Goal: Task Accomplishment & Management: Complete application form

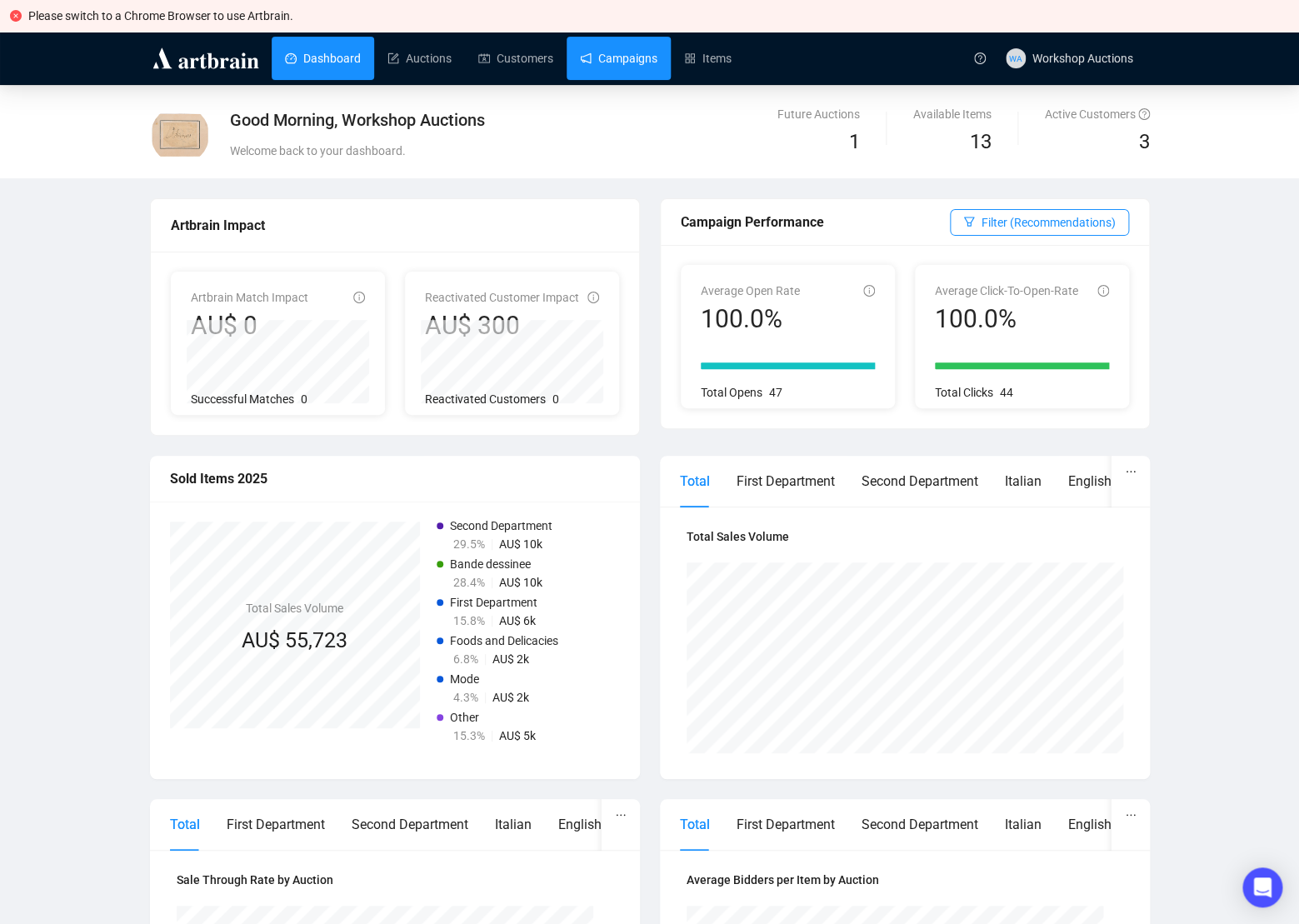
click at [649, 61] on link "Campaigns" at bounding box center [619, 58] width 78 height 43
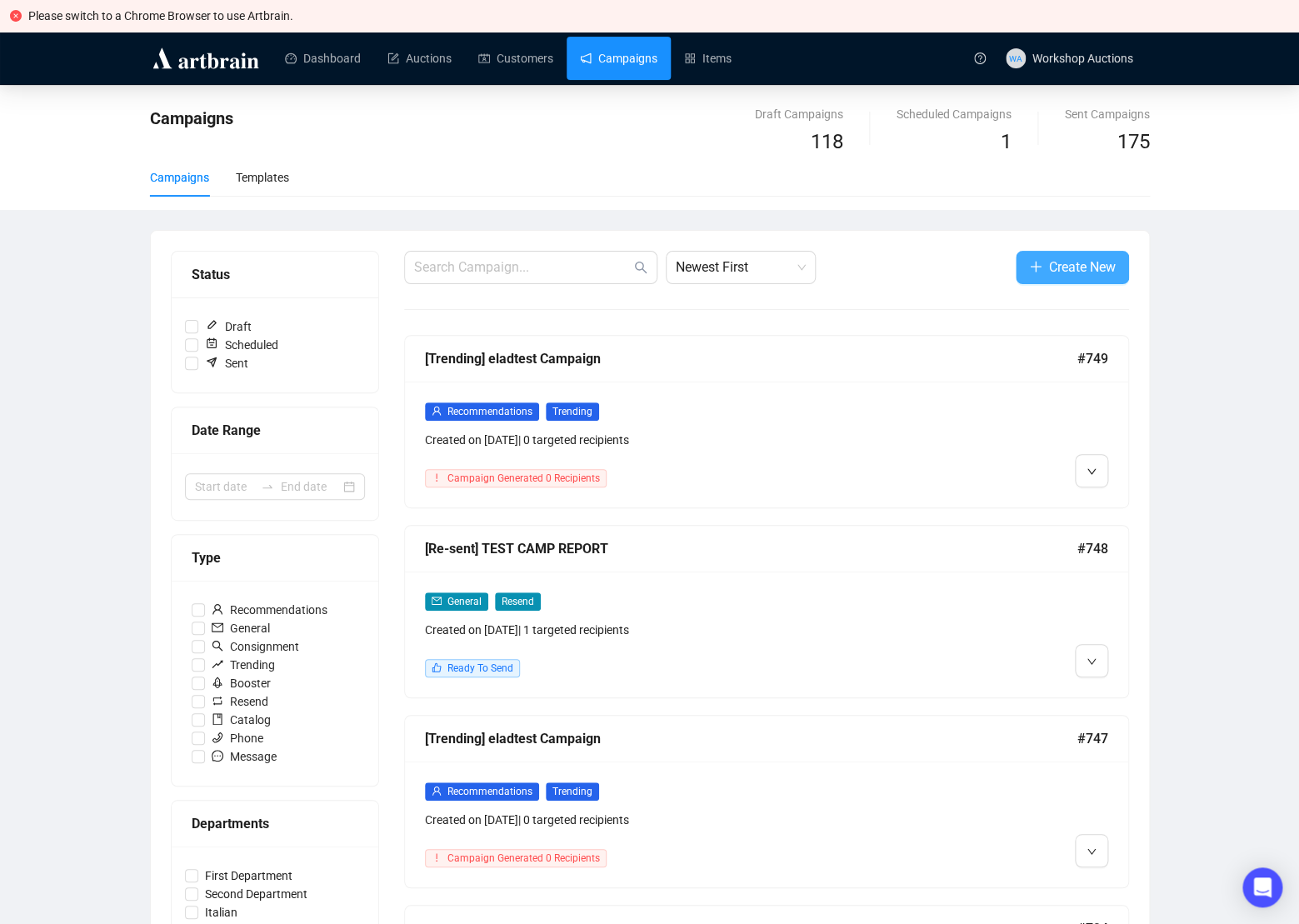
click at [1062, 265] on span "Create New" at bounding box center [1082, 267] width 66 height 21
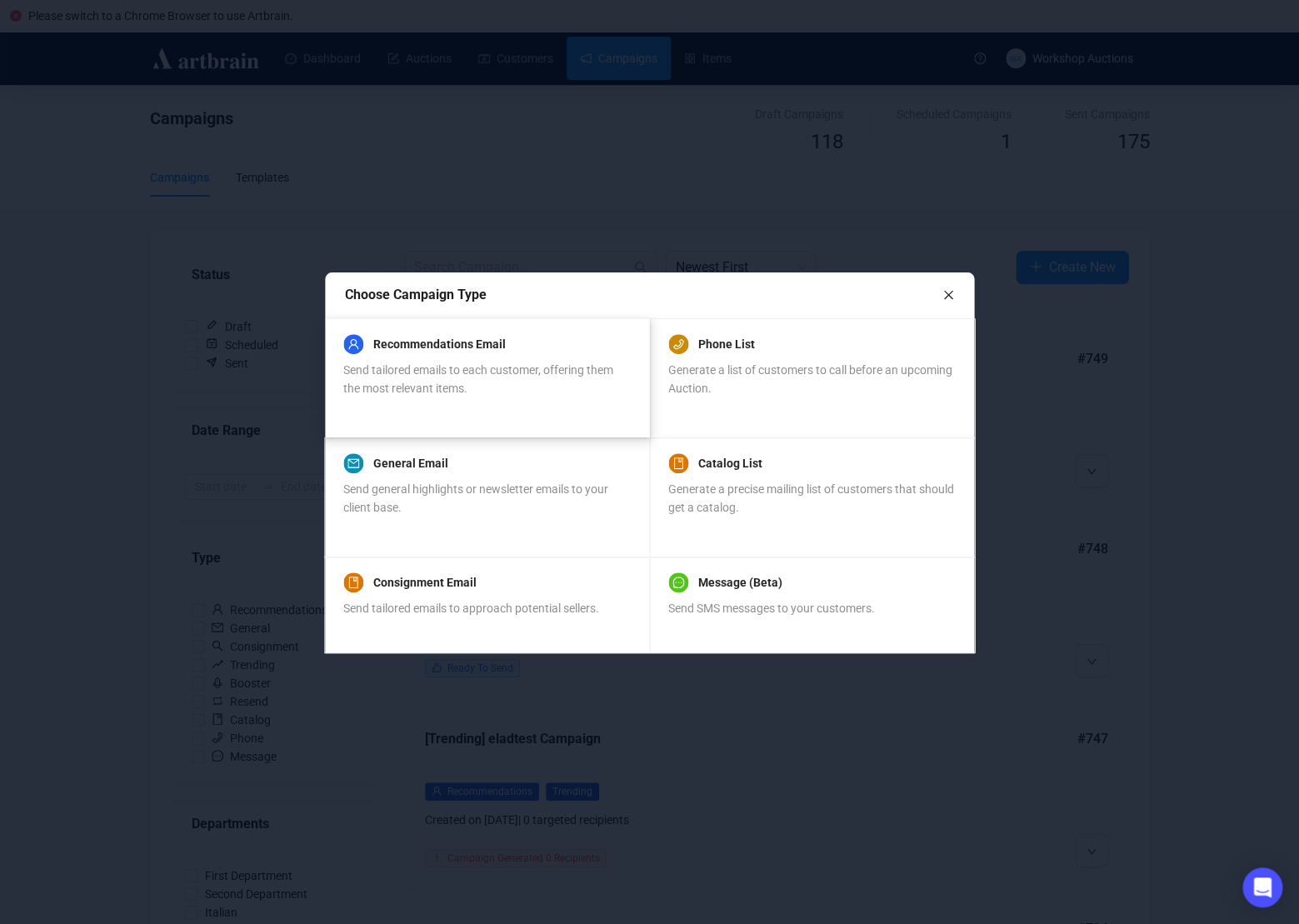
click at [561, 354] on div "Recommendations Email Send tailored emails to each customer, offering them the …" at bounding box center [485, 366] width 285 height 63
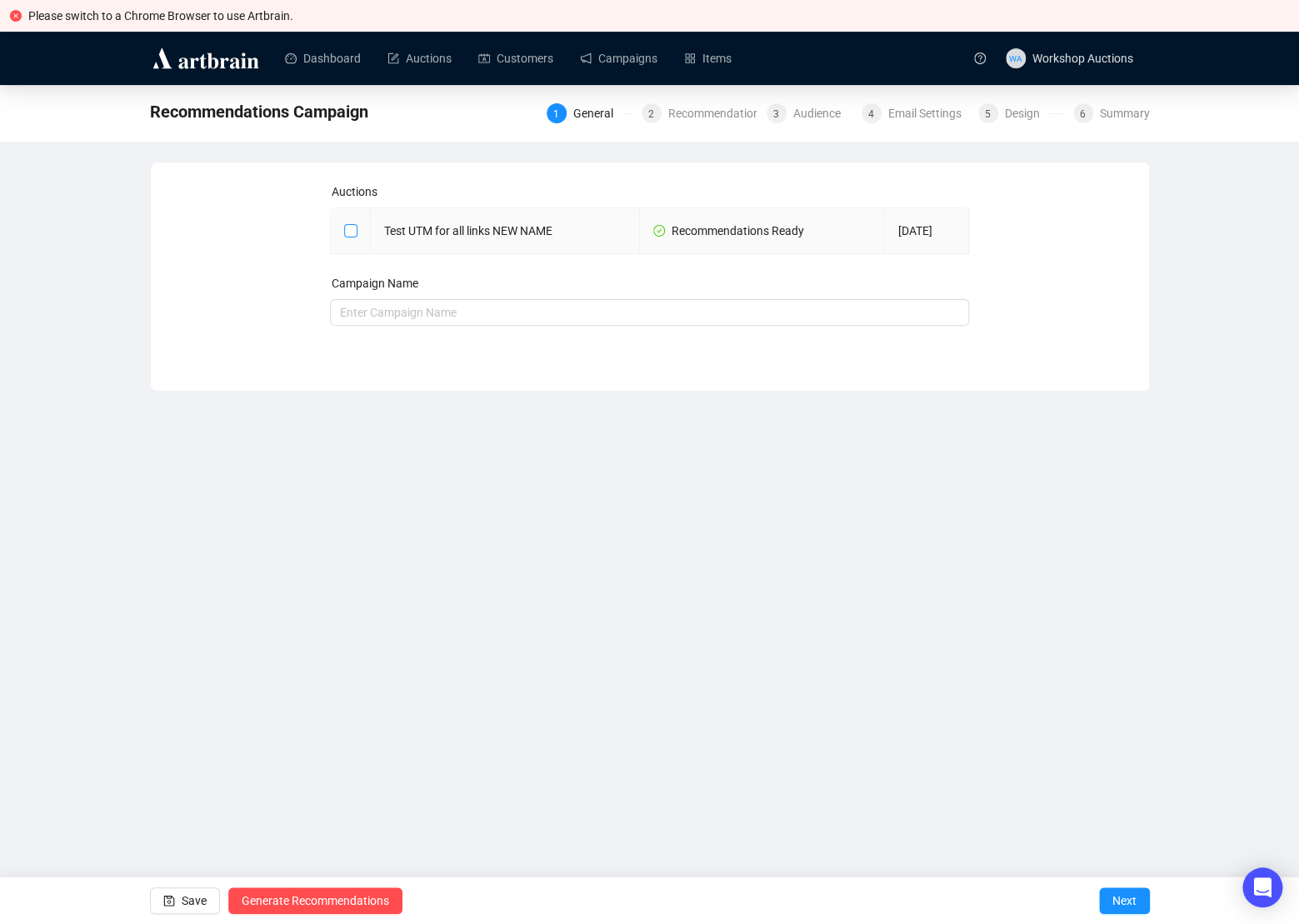
click at [344, 229] on input "checkbox" at bounding box center [350, 230] width 12 height 12
checkbox input "true"
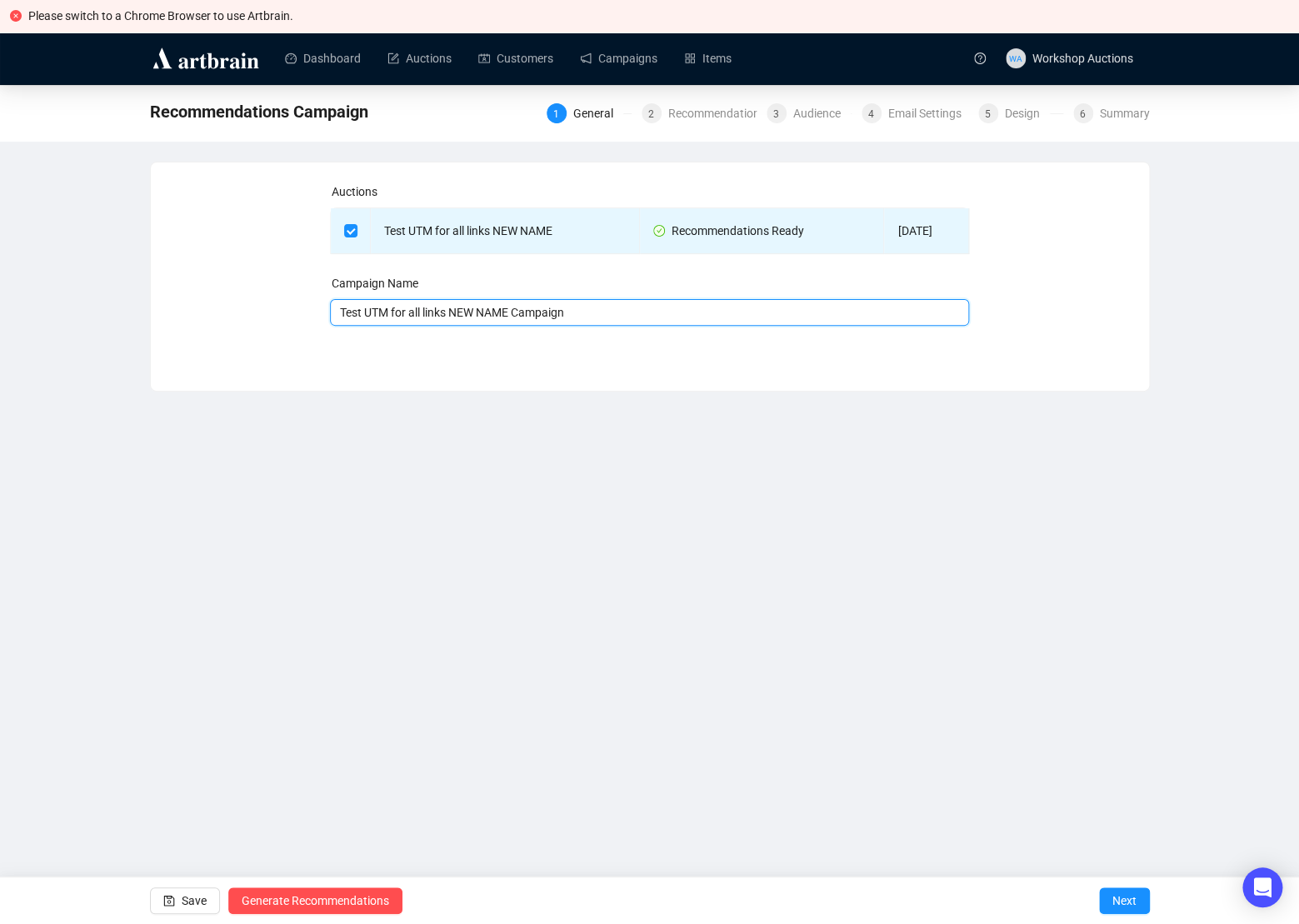
click at [651, 314] on input "Test UTM for all links NEW NAME Campaign" at bounding box center [649, 312] width 639 height 27
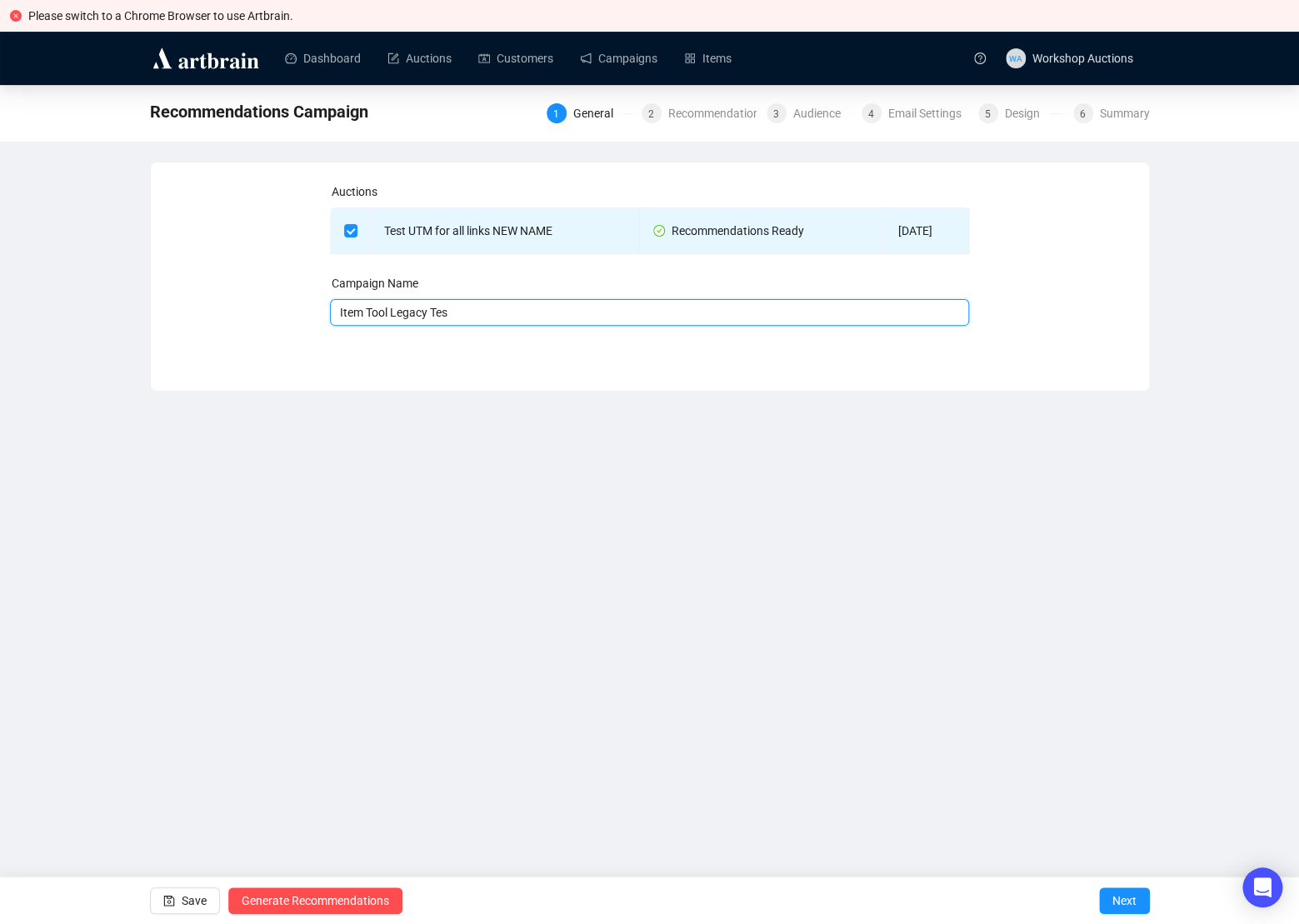
type input "Item Tool Legacy Test"
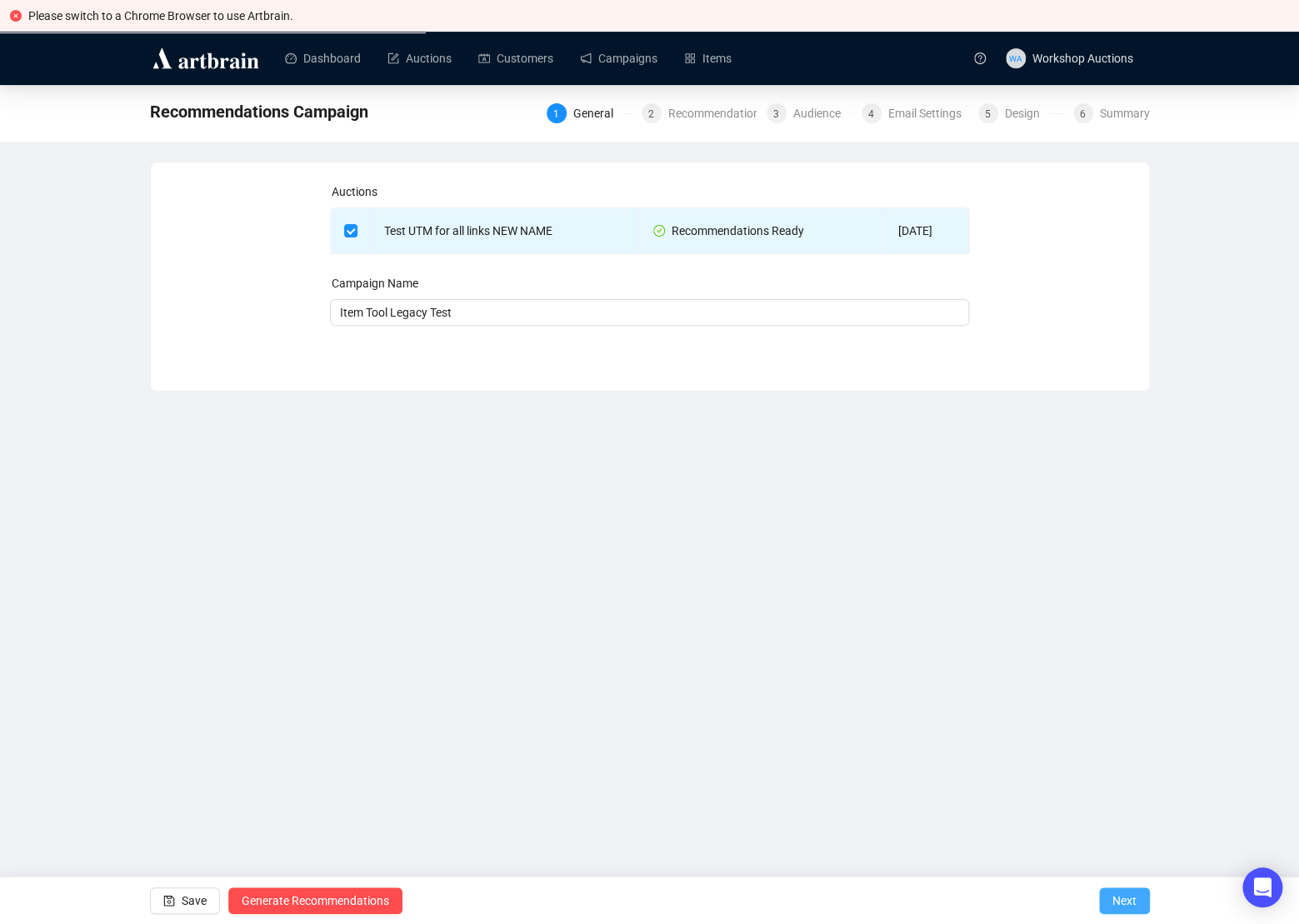
click at [1115, 900] on span "Next" at bounding box center [1124, 900] width 24 height 47
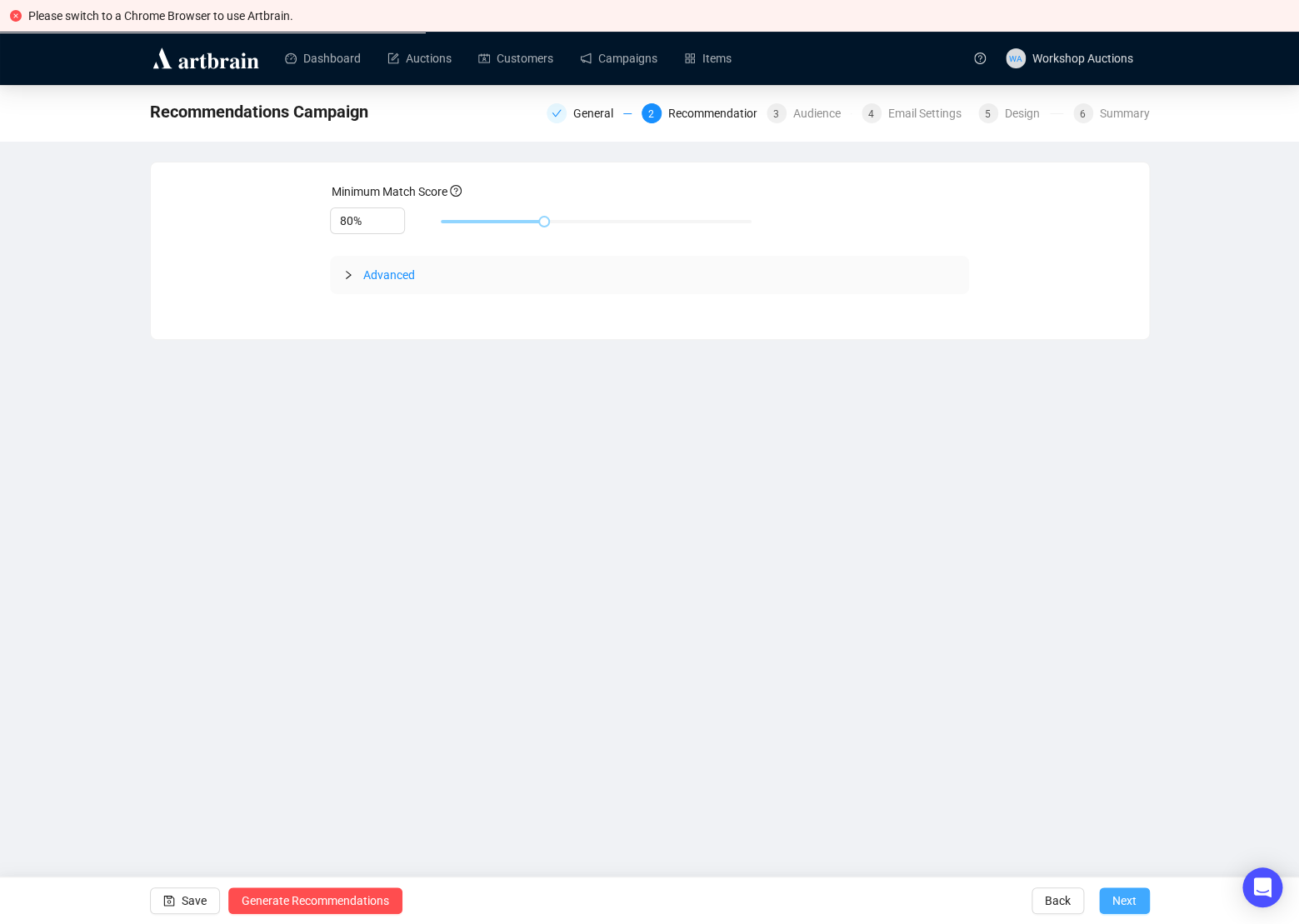
click at [1115, 901] on span "Next" at bounding box center [1124, 900] width 24 height 47
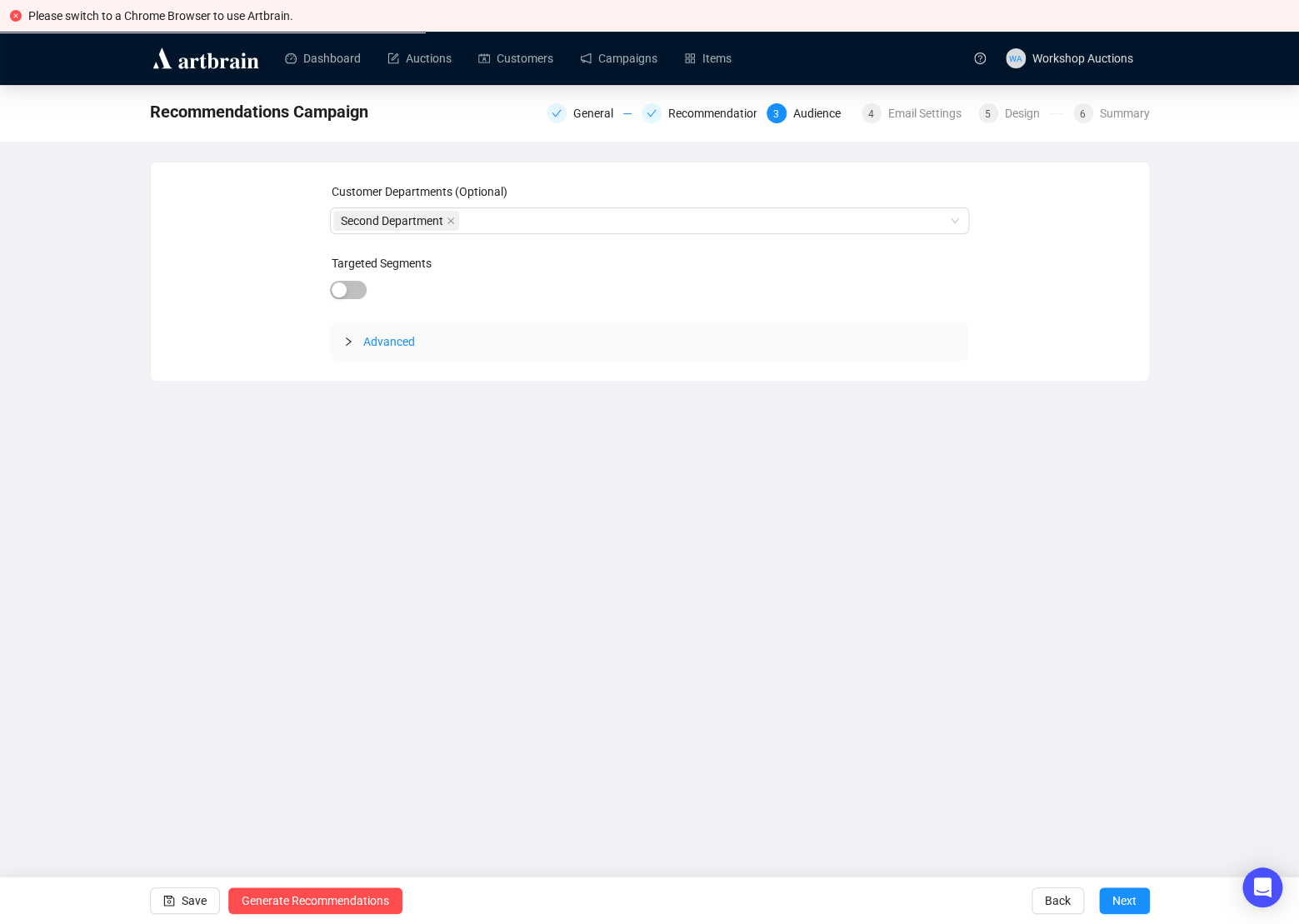
click at [1115, 901] on span "Next" at bounding box center [1124, 900] width 24 height 47
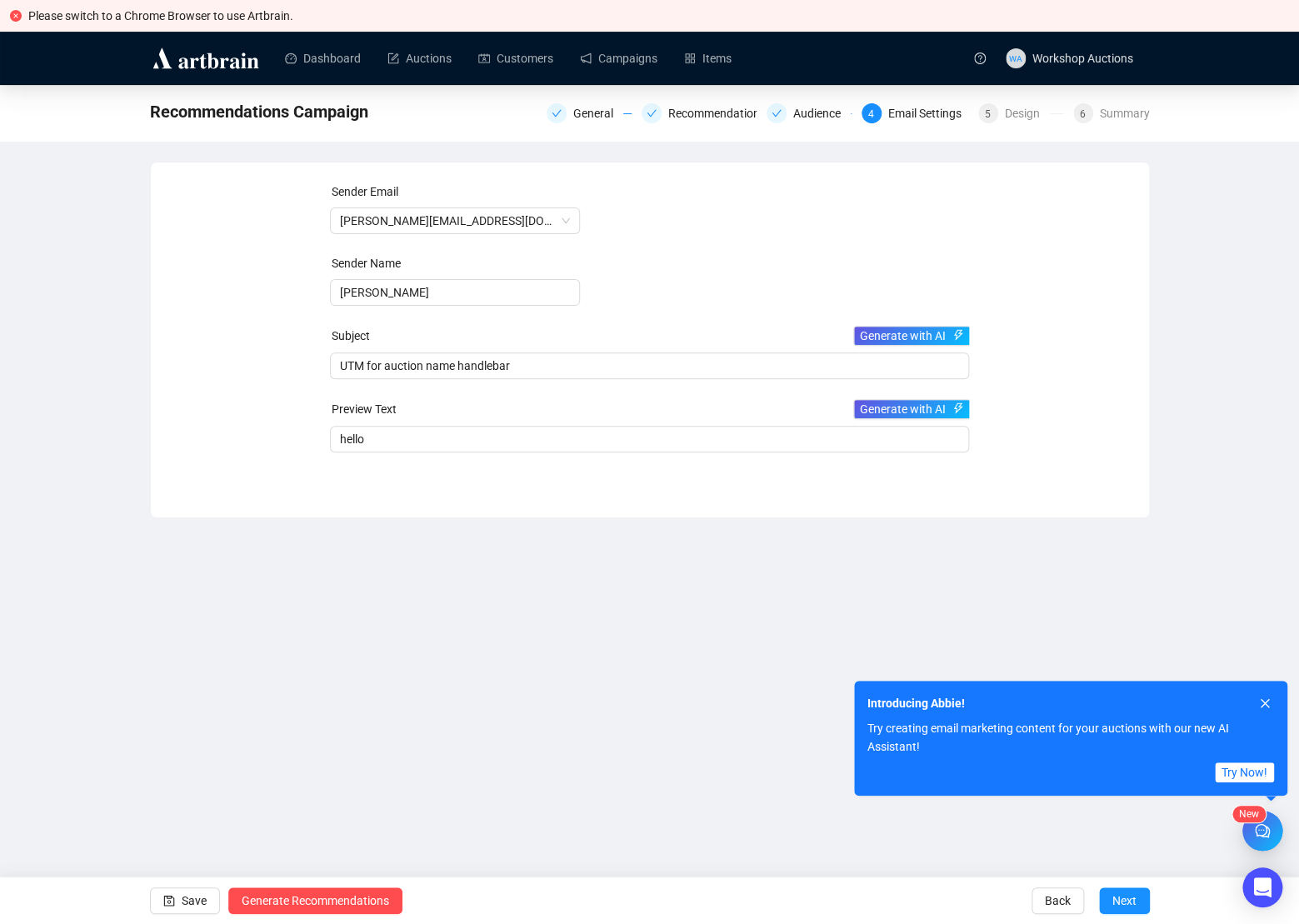
click at [1115, 901] on span "Next" at bounding box center [1124, 900] width 24 height 47
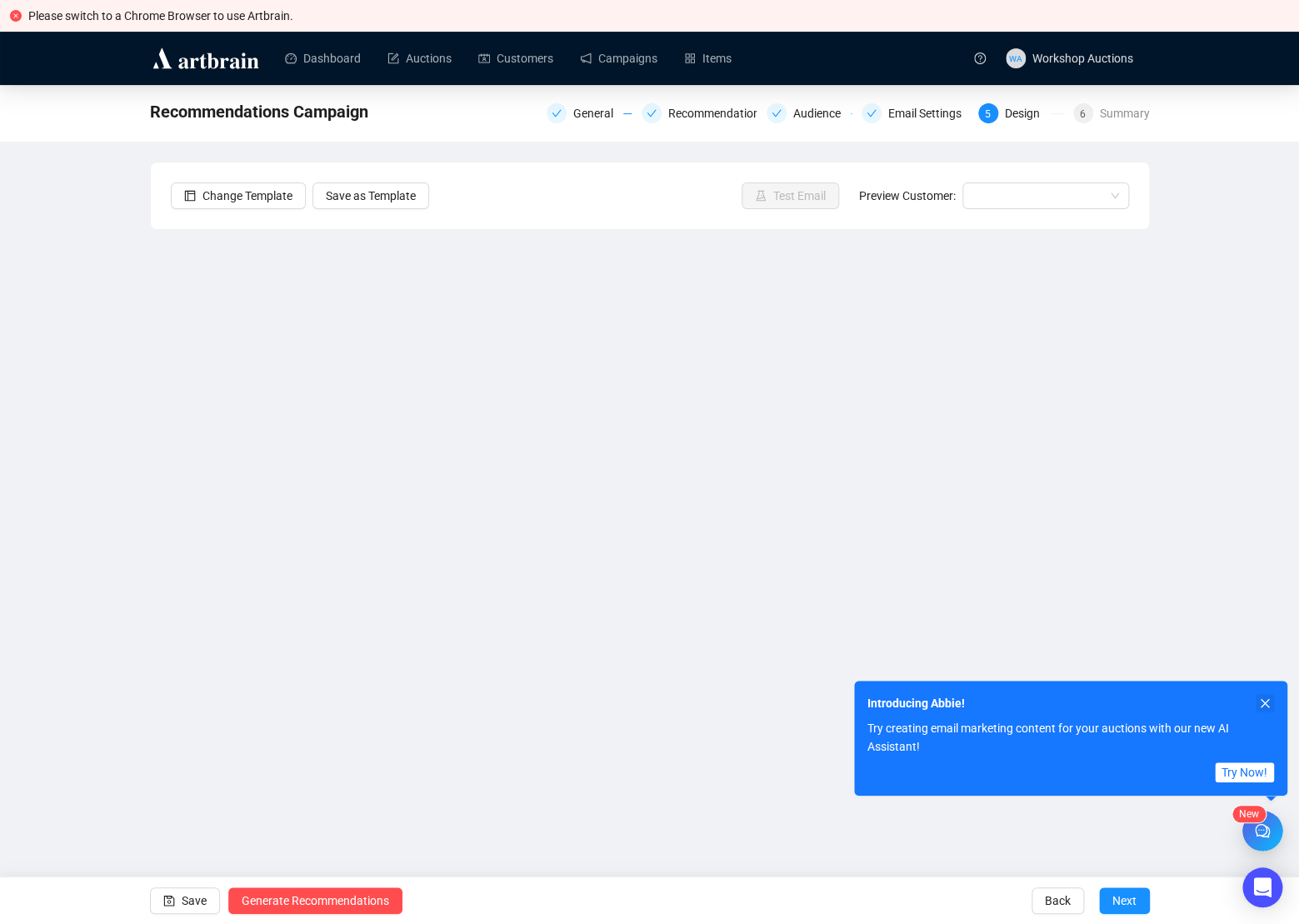
click at [1262, 702] on icon "close" at bounding box center [1264, 703] width 12 height 12
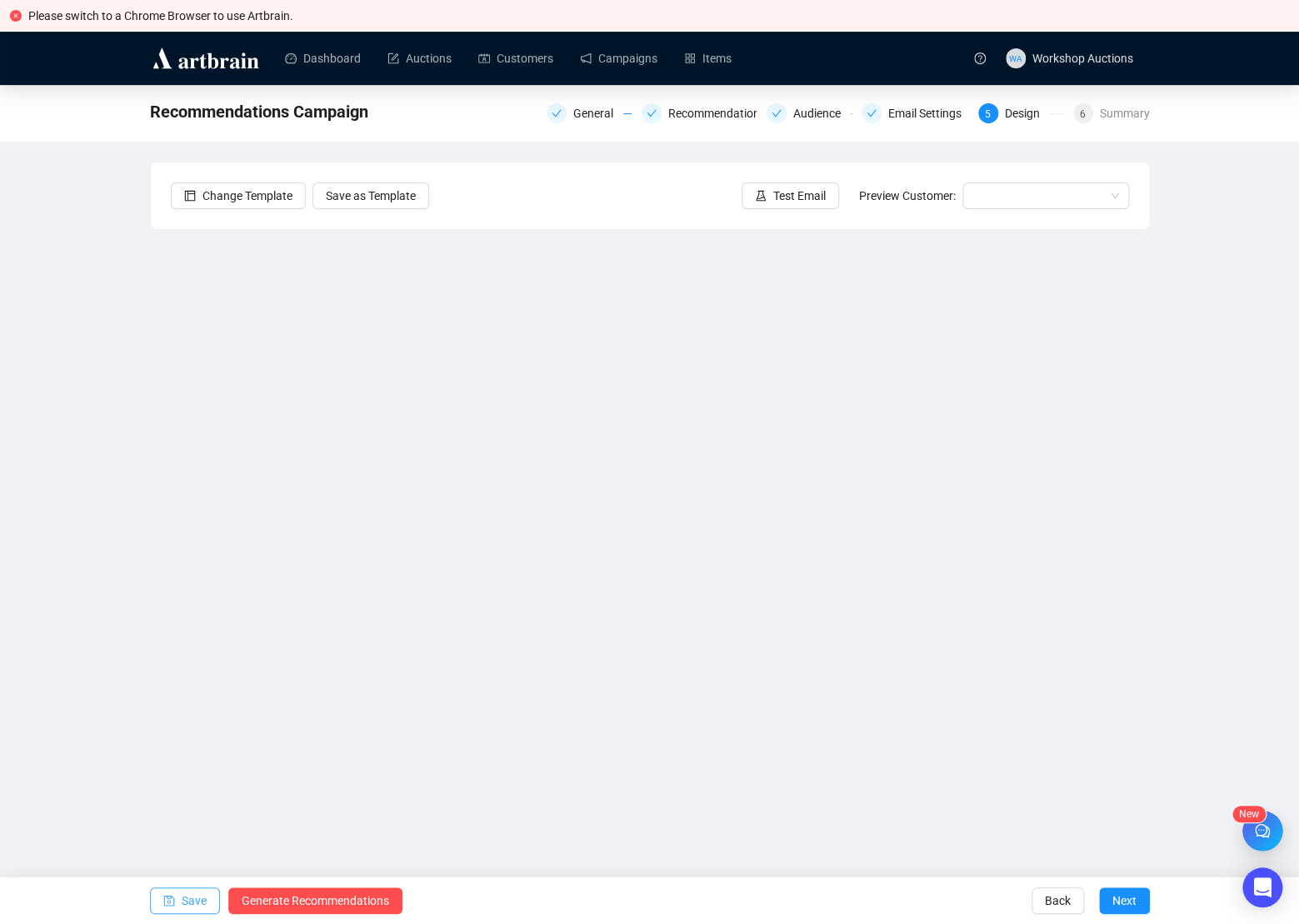
click at [190, 908] on span "Save" at bounding box center [194, 900] width 25 height 47
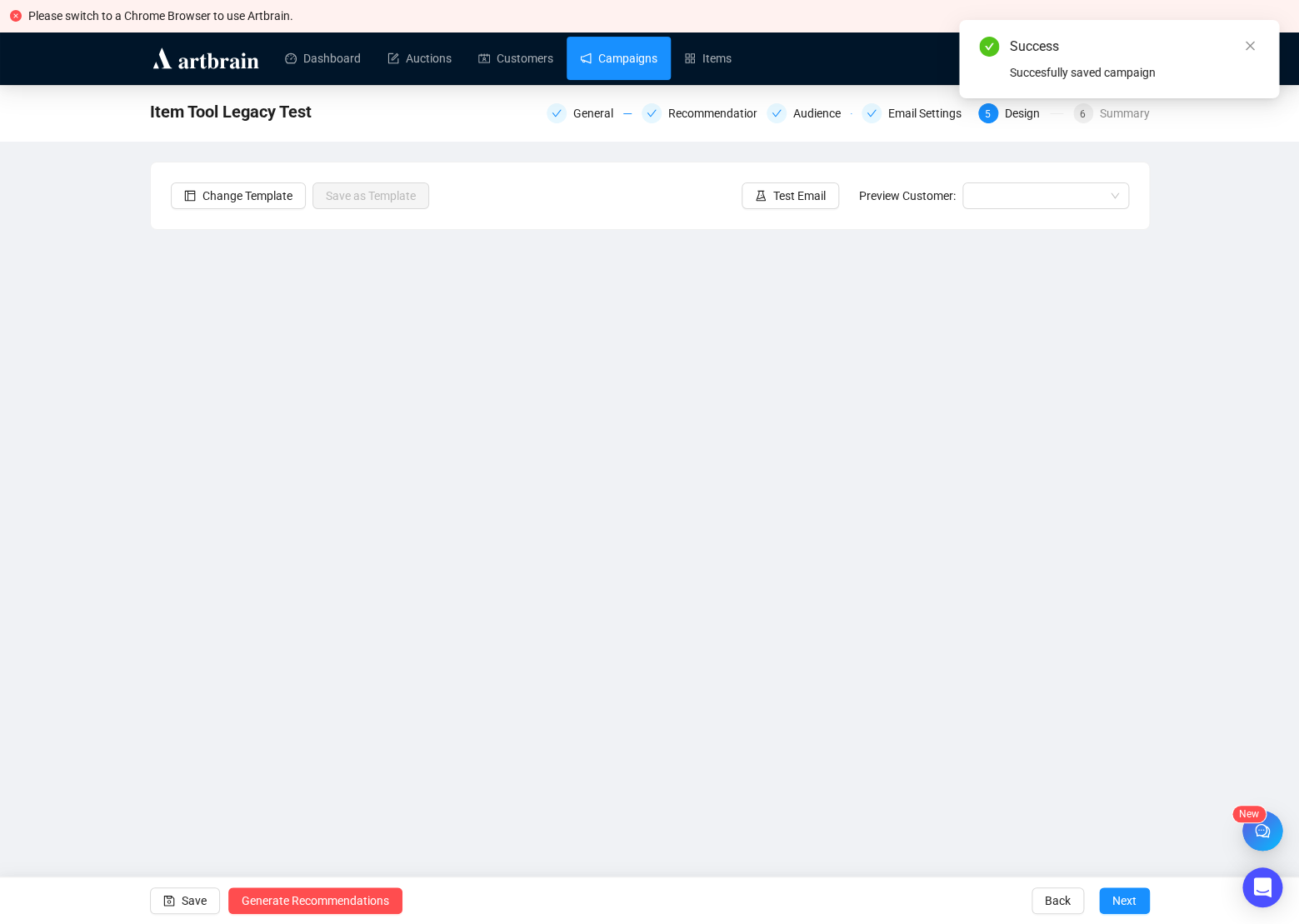
click at [623, 65] on link "Campaigns" at bounding box center [619, 58] width 78 height 43
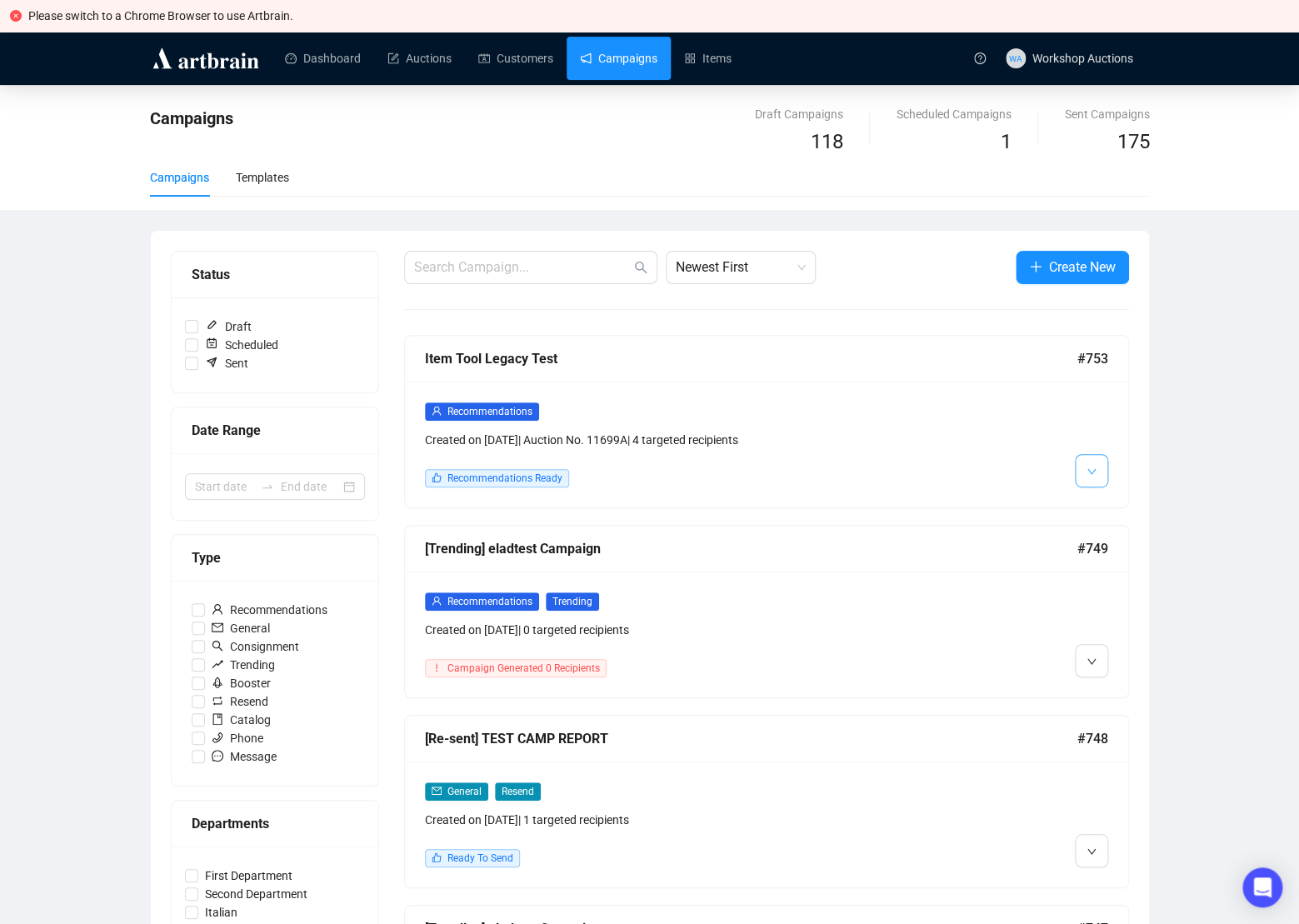
click at [1093, 465] on span "button" at bounding box center [1091, 471] width 10 height 21
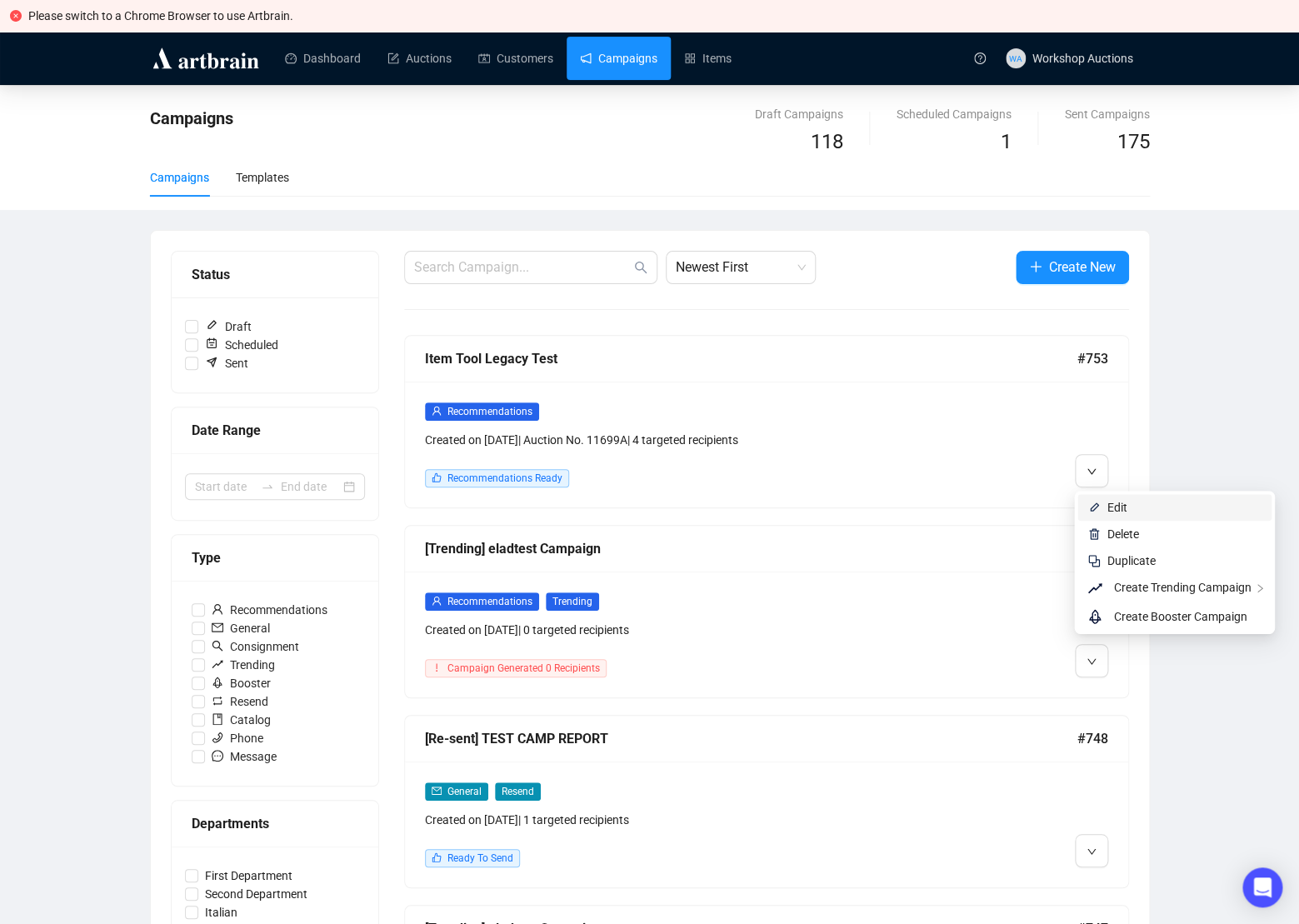
click at [1118, 505] on span "Edit" at bounding box center [1116, 507] width 20 height 13
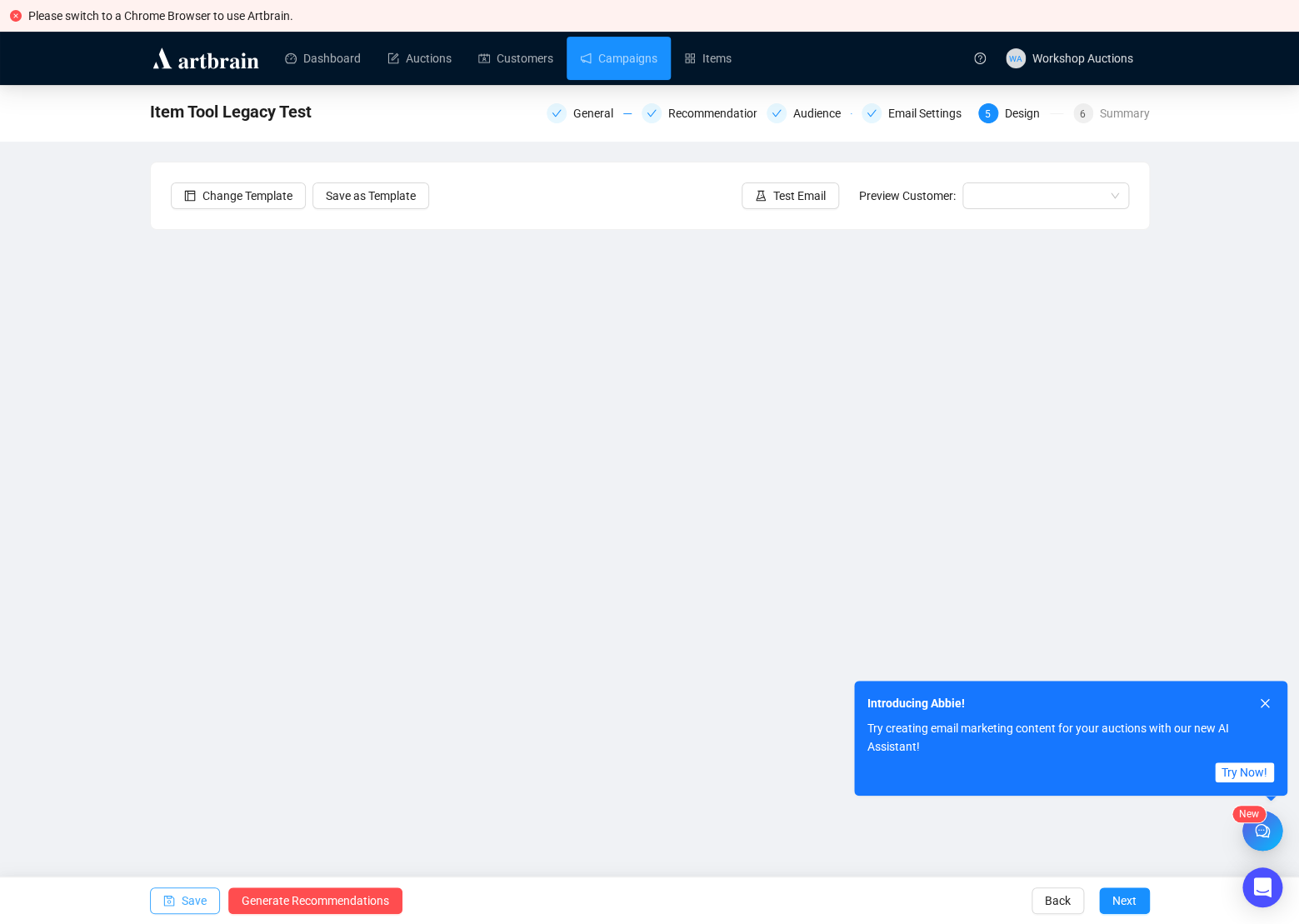
click at [196, 900] on span "Save" at bounding box center [194, 900] width 25 height 47
